Goal: Task Accomplishment & Management: Manage account settings

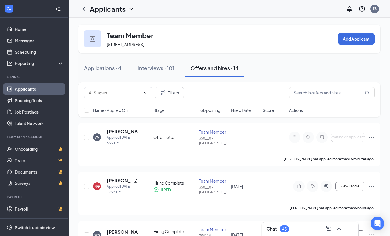
click at [373, 138] on icon "Ellipses" at bounding box center [370, 137] width 7 height 7
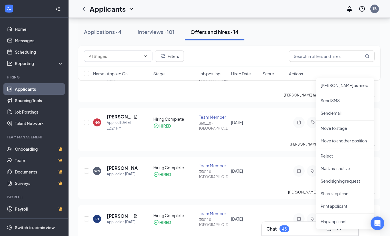
scroll to position [64, 0]
click at [336, 129] on p "Move to stage" at bounding box center [344, 128] width 49 height 6
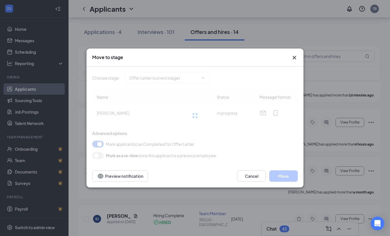
type input "Hiring Complete (final stage)"
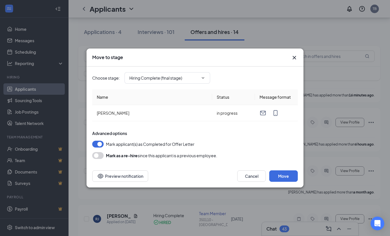
click at [202, 80] on icon "ChevronDown" at bounding box center [203, 78] width 5 height 5
click at [204, 80] on icon "ChevronDown" at bounding box center [203, 78] width 5 height 5
click at [132, 121] on td "[PERSON_NAME]" at bounding box center [152, 113] width 120 height 16
click at [162, 159] on div "Mark as a re-hire since this applicant is a previous employee." at bounding box center [161, 155] width 111 height 7
click at [198, 81] on input "Hiring Complete (final stage)" at bounding box center [163, 78] width 69 height 6
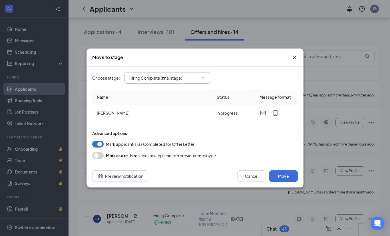
click at [201, 84] on span "Hiring Complete (final stage) Application Onsite Interview Offer Letter (curren…" at bounding box center [167, 77] width 86 height 11
click at [291, 61] on icon "Cross" at bounding box center [294, 57] width 7 height 7
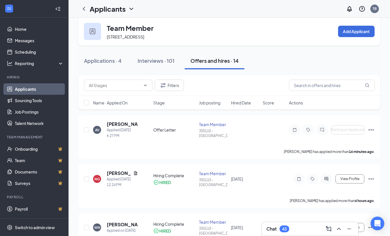
scroll to position [8, 0]
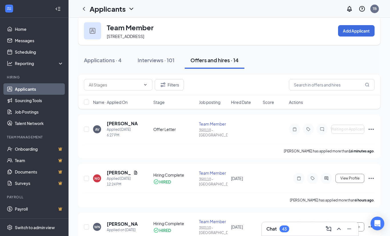
click at [373, 126] on icon "Ellipses" at bounding box center [370, 129] width 7 height 7
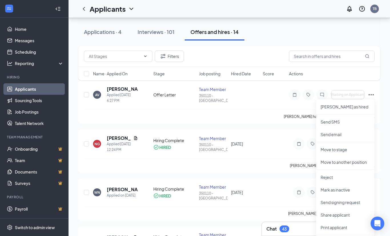
scroll to position [48, 0]
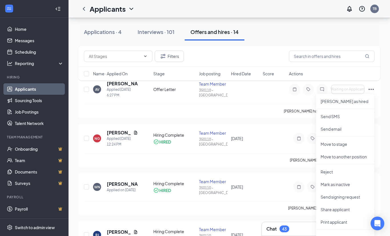
click at [331, 172] on p "Reject" at bounding box center [344, 172] width 49 height 6
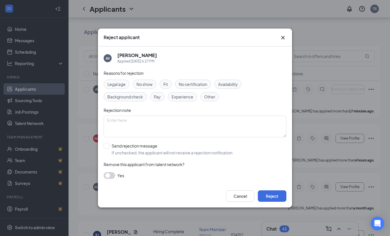
click at [242, 202] on button "Cancel" at bounding box center [240, 195] width 29 height 11
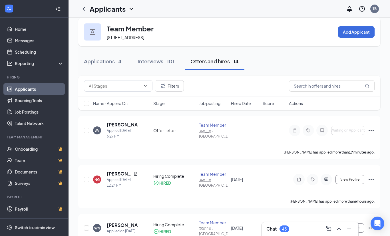
scroll to position [7, 0]
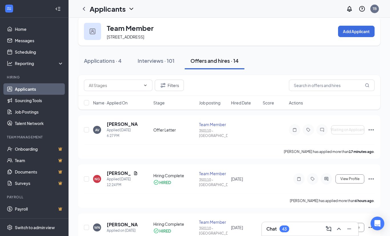
click at [163, 130] on div "Offer Letter" at bounding box center [174, 130] width 42 height 6
click at [212, 125] on div "Team Member" at bounding box center [213, 125] width 28 height 6
click at [294, 133] on div at bounding box center [294, 129] width 11 height 11
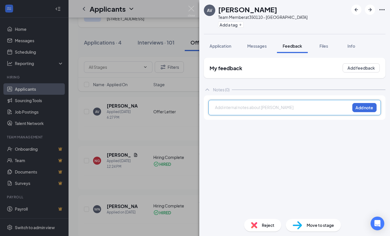
click at [191, 10] on img at bounding box center [191, 11] width 7 height 11
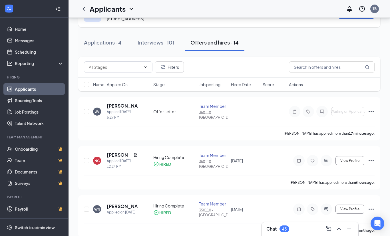
click at [370, 111] on icon "Ellipses" at bounding box center [370, 111] width 7 height 7
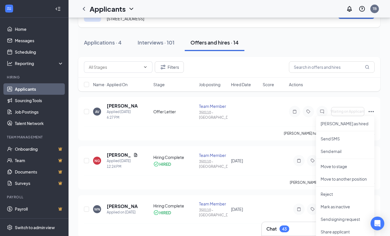
click at [345, 207] on p "Mark as inactive" at bounding box center [344, 207] width 49 height 6
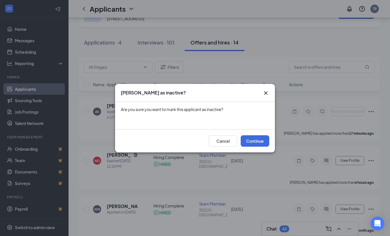
click at [223, 147] on button "Cancel" at bounding box center [223, 140] width 29 height 11
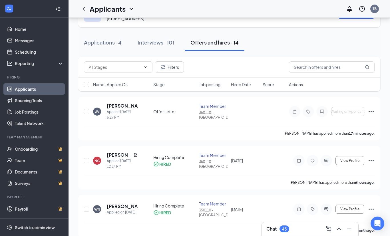
click at [368, 112] on icon "Ellipses" at bounding box center [370, 111] width 7 height 7
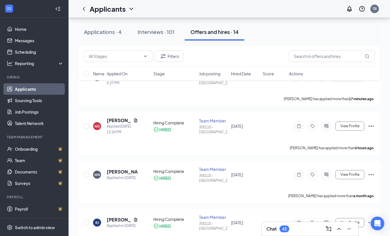
scroll to position [59, 0]
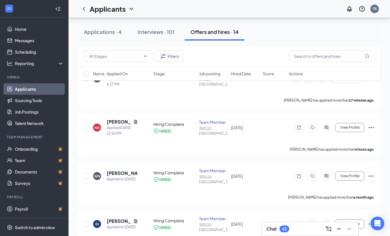
click at [346, 129] on span "View Profile" at bounding box center [349, 128] width 19 height 4
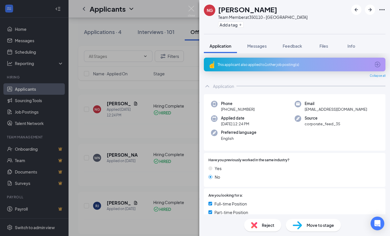
click at [185, 147] on div "NG [PERSON_NAME] Team Member at 350110 - [GEOGRAPHIC_DATA] Add a tag Applicatio…" at bounding box center [195, 118] width 390 height 236
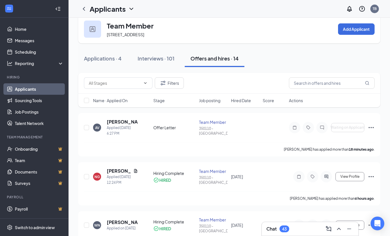
scroll to position [10, 0]
click at [88, 125] on input "checkbox" at bounding box center [86, 127] width 5 height 5
checkbox input "true"
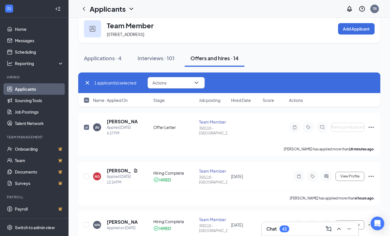
click at [292, 101] on span "Actions" at bounding box center [296, 100] width 14 height 6
click at [154, 101] on span "Stage" at bounding box center [158, 100] width 11 height 6
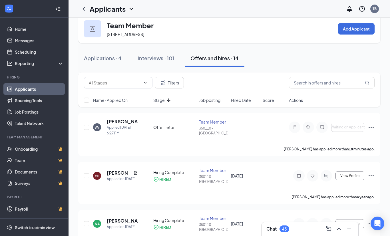
click at [87, 127] on input "checkbox" at bounding box center [86, 127] width 5 height 5
checkbox input "true"
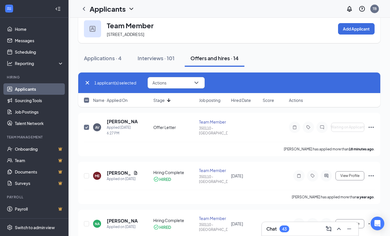
click at [199, 85] on icon "ChevronDown" at bounding box center [196, 82] width 7 height 7
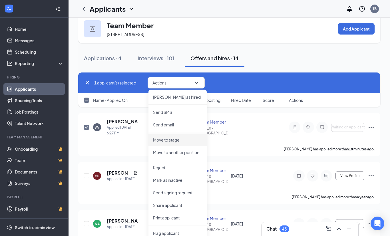
click at [171, 142] on p "Move to stage" at bounding box center [177, 140] width 49 height 6
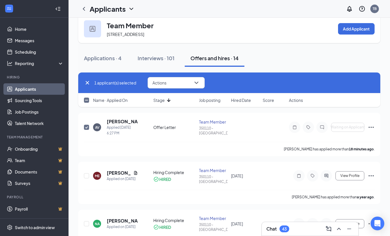
type input "Hiring Complete (final stage)"
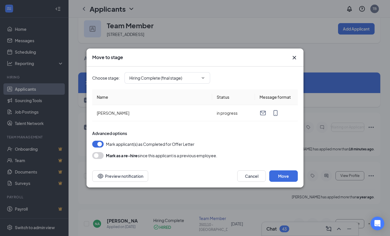
click at [202, 80] on icon "ChevronDown" at bounding box center [203, 78] width 5 height 5
click at [203, 80] on icon "ChevronDown" at bounding box center [203, 78] width 5 height 5
click at [254, 182] on button "Cancel" at bounding box center [251, 175] width 29 height 11
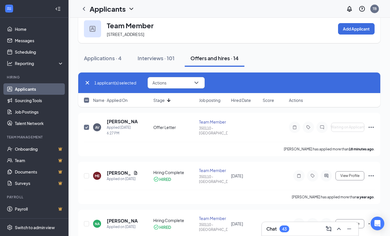
click at [163, 127] on div "Offer Letter" at bounding box center [174, 127] width 42 height 6
click at [163, 103] on span "Stage" at bounding box center [158, 100] width 11 height 6
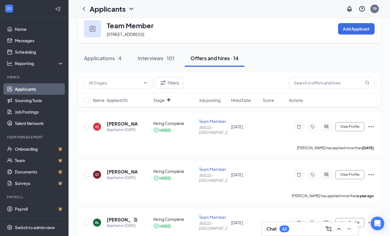
scroll to position [0, 0]
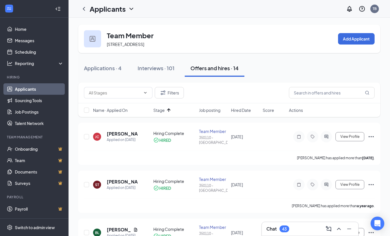
click at [219, 70] on div "Offers and hires · 14" at bounding box center [214, 67] width 48 height 7
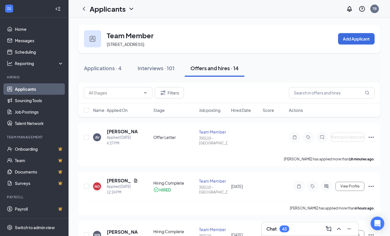
click at [234, 140] on div "AV [PERSON_NAME] Applied [DATE] 6:27 PM Offer Letter Team Member 350110 - [GEOG…" at bounding box center [229, 139] width 290 height 23
click at [370, 135] on icon "Ellipses" at bounding box center [370, 137] width 7 height 7
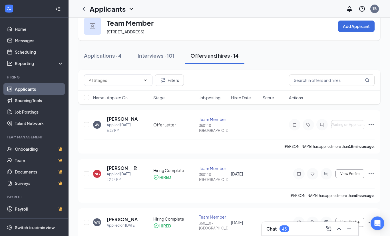
scroll to position [13, 0]
click at [371, 126] on icon "Ellipses" at bounding box center [370, 124] width 7 height 7
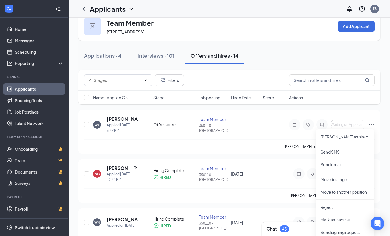
click at [333, 210] on p "Reject" at bounding box center [344, 207] width 49 height 6
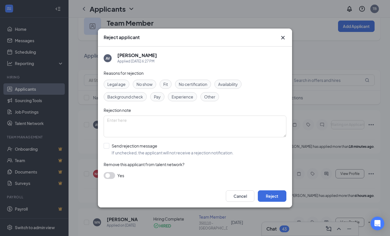
click at [283, 41] on icon "Cross" at bounding box center [282, 37] width 7 height 7
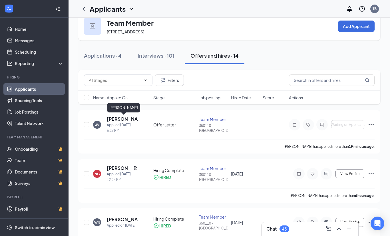
click at [124, 114] on div "[PERSON_NAME]" at bounding box center [123, 109] width 33 height 12
click at [124, 122] on h5 "[PERSON_NAME]" at bounding box center [122, 119] width 31 height 6
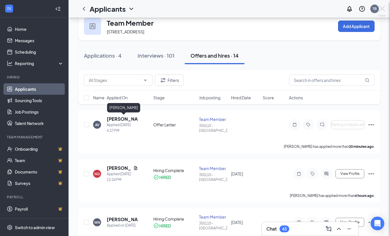
scroll to position [31, 0]
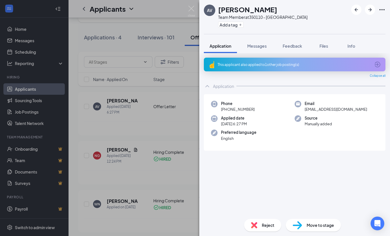
click at [323, 42] on button "Files" at bounding box center [323, 46] width 23 height 14
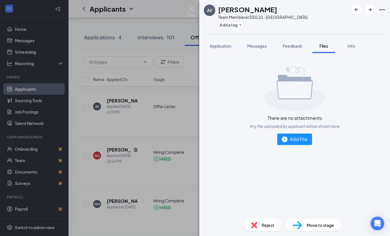
click at [292, 45] on span "Feedback" at bounding box center [291, 45] width 19 height 5
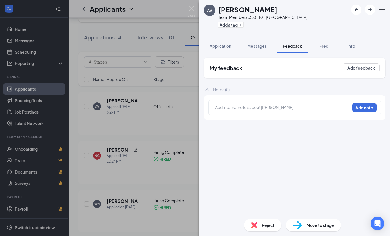
click at [381, 9] on icon "Ellipses" at bounding box center [381, 9] width 7 height 7
click at [259, 52] on button "Messages" at bounding box center [256, 46] width 31 height 14
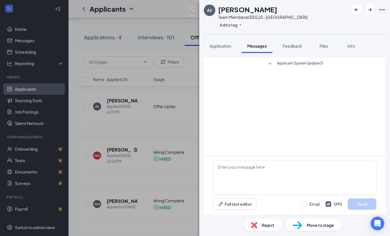
scroll to position [18, 0]
click at [226, 43] on span "Application" at bounding box center [220, 45] width 22 height 5
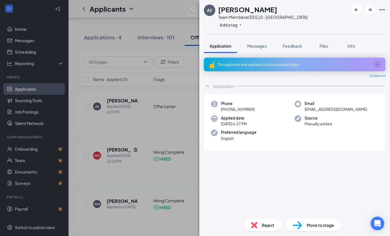
click at [312, 228] on span "Move to stage" at bounding box center [319, 225] width 27 height 6
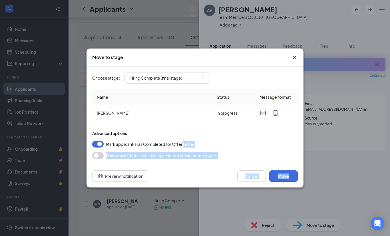
click at [232, 121] on td "in progress" at bounding box center [233, 113] width 43 height 16
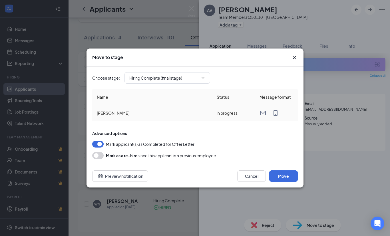
click at [110, 116] on span "[PERSON_NAME]" at bounding box center [113, 112] width 33 height 5
click at [117, 105] on th "Name" at bounding box center [152, 97] width 120 height 16
click at [275, 105] on th "Message format" at bounding box center [276, 97] width 43 height 16
click at [281, 105] on th "Message format" at bounding box center [276, 97] width 43 height 16
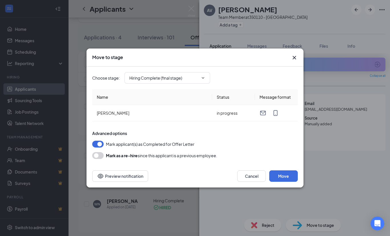
click at [132, 105] on th "Name" at bounding box center [152, 97] width 120 height 16
click at [198, 81] on input "Hiring Complete (final stage)" at bounding box center [163, 78] width 69 height 6
click at [167, 81] on input "Hiring Complete (final stage)" at bounding box center [163, 78] width 69 height 6
click at [156, 81] on input "Hiring Complete (final stage)" at bounding box center [163, 78] width 69 height 6
click at [198, 81] on input "Hiring Complete (final stage)" at bounding box center [163, 78] width 69 height 6
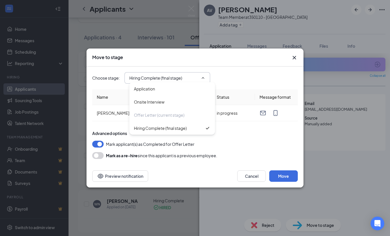
click at [165, 118] on div "Offer Letter (current stage)" at bounding box center [159, 115] width 50 height 6
click at [169, 118] on div "Offer Letter (current stage)" at bounding box center [159, 115] width 50 height 6
click at [155, 105] on div "Onsite Interview" at bounding box center [149, 102] width 31 height 6
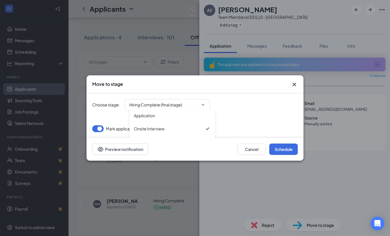
type input "Onsite Interview"
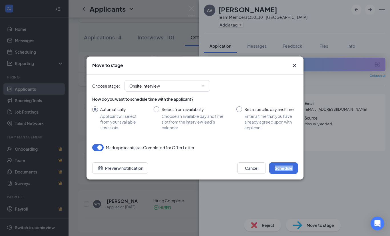
click at [203, 151] on div "Choose stage : Onsite Interview Application Onsite Interview Offer Letter (curr…" at bounding box center [194, 112] width 205 height 76
click at [297, 69] on icon "Cross" at bounding box center [294, 65] width 7 height 7
